Goal: Task Accomplishment & Management: Manage account settings

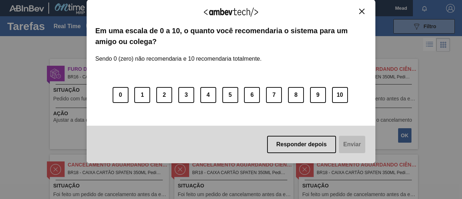
click at [361, 12] on img "Close" at bounding box center [361, 11] width 5 height 5
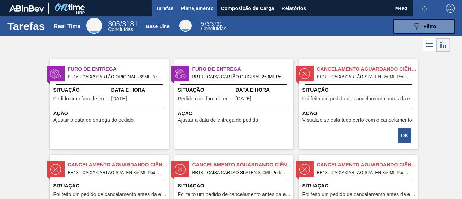
click at [197, 12] on span "Planejamento" at bounding box center [197, 8] width 33 height 9
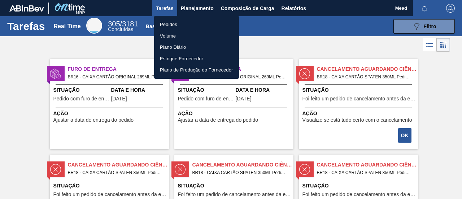
click at [177, 25] on li "Pedidos" at bounding box center [196, 25] width 85 height 12
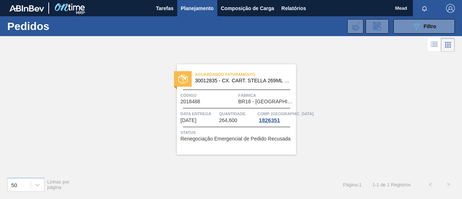
click at [240, 101] on span "BR18 - [GEOGRAPHIC_DATA]" at bounding box center [266, 101] width 56 height 5
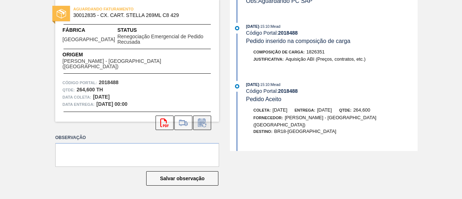
scroll to position [270, 0]
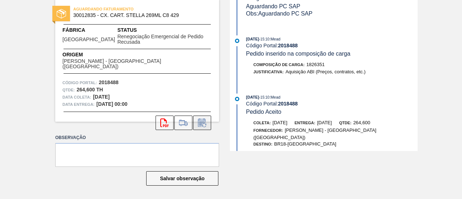
click at [202, 121] on icon at bounding box center [201, 123] width 5 height 4
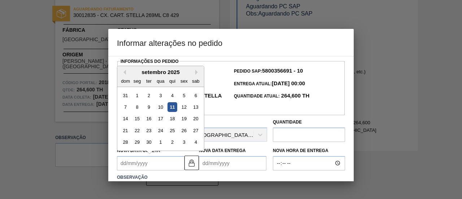
click at [164, 157] on Coleta2018488 "Nova Data Coleta" at bounding box center [150, 163] width 67 height 14
click at [183, 132] on div "26" at bounding box center [184, 130] width 10 height 10
type Coleta2018488 "[DATE]"
type Entrega2018488 "[DATE]"
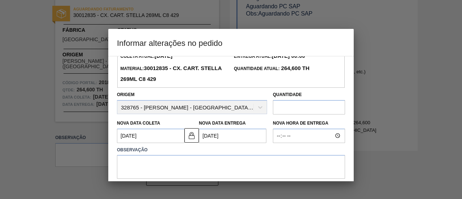
scroll to position [56, 0]
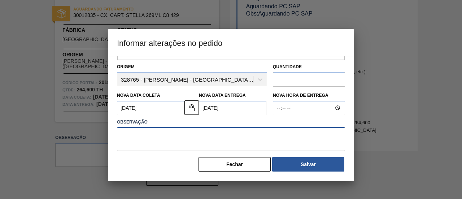
click at [158, 135] on textarea at bounding box center [231, 139] width 228 height 24
type textarea "f"
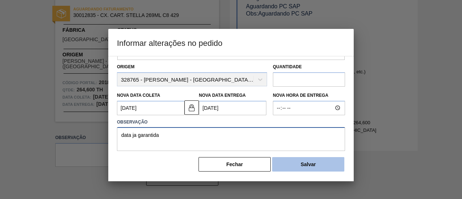
type textarea "data ja garantida"
click at [299, 167] on button "Salvar" at bounding box center [308, 164] width 72 height 14
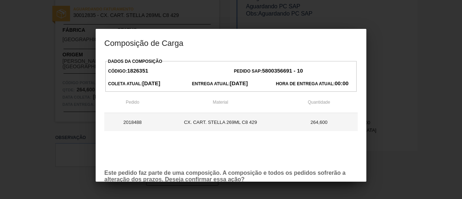
scroll to position [41, 0]
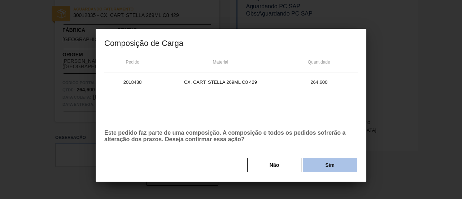
click at [330, 163] on button "Sim" at bounding box center [330, 165] width 54 height 14
